Goal: Task Accomplishment & Management: Complete application form

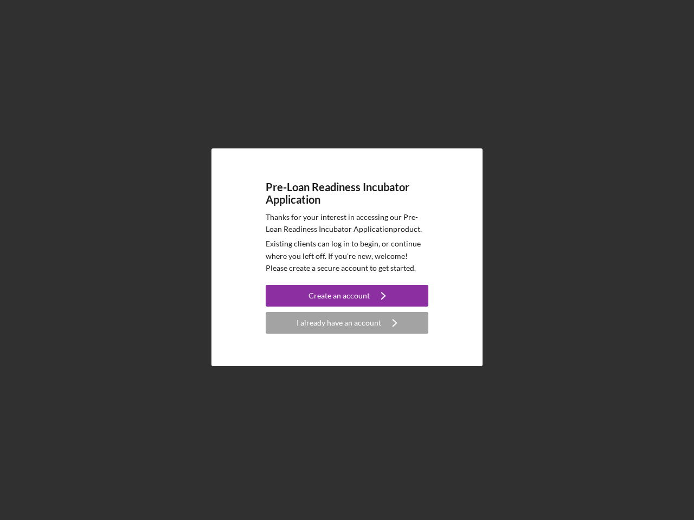
click at [347, 260] on p "Existing clients can log in to begin, or continue where you left off. If you're…" at bounding box center [347, 256] width 163 height 36
click at [347, 296] on div "Create an account" at bounding box center [338, 296] width 61 height 22
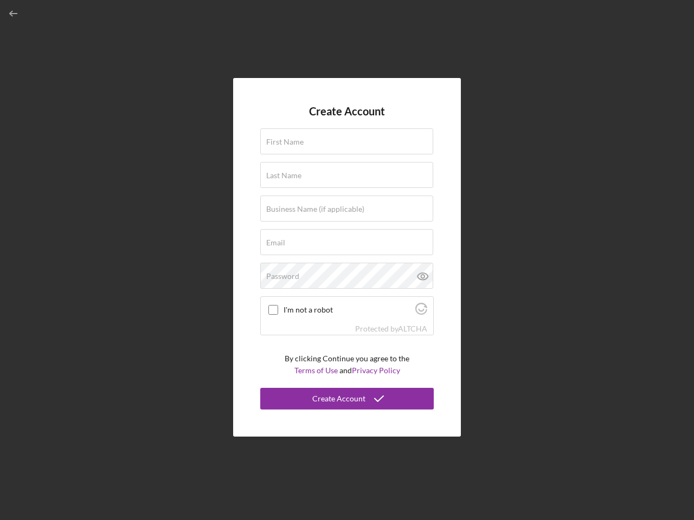
click at [347, 323] on div "Protected by [PERSON_NAME]" at bounding box center [347, 329] width 172 height 12
